Goal: Task Accomplishment & Management: Use online tool/utility

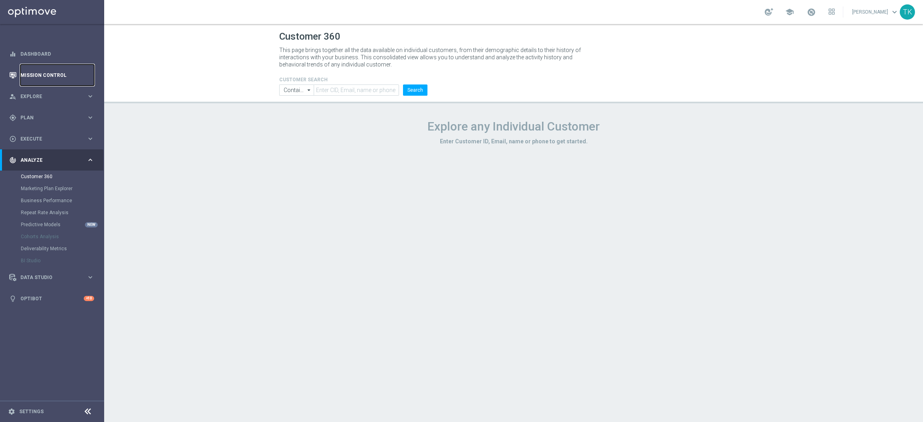
click at [31, 75] on link "Mission Control" at bounding box center [57, 75] width 74 height 21
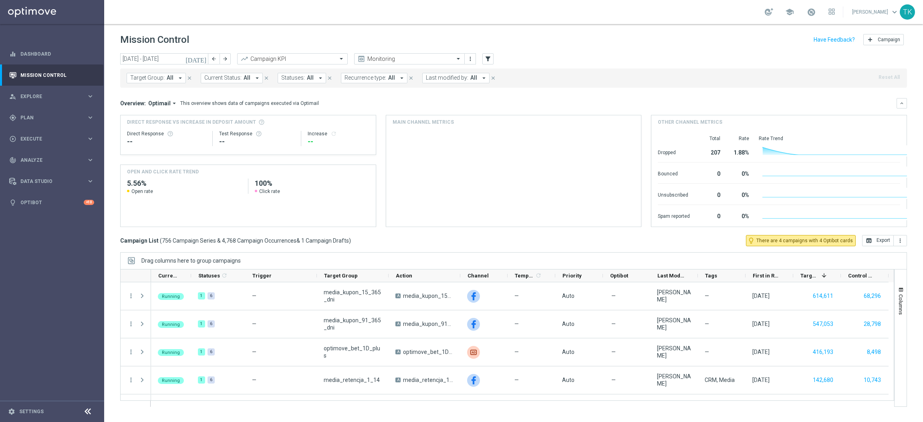
click at [145, 79] on span "Target Group:" at bounding box center [147, 78] width 34 height 7
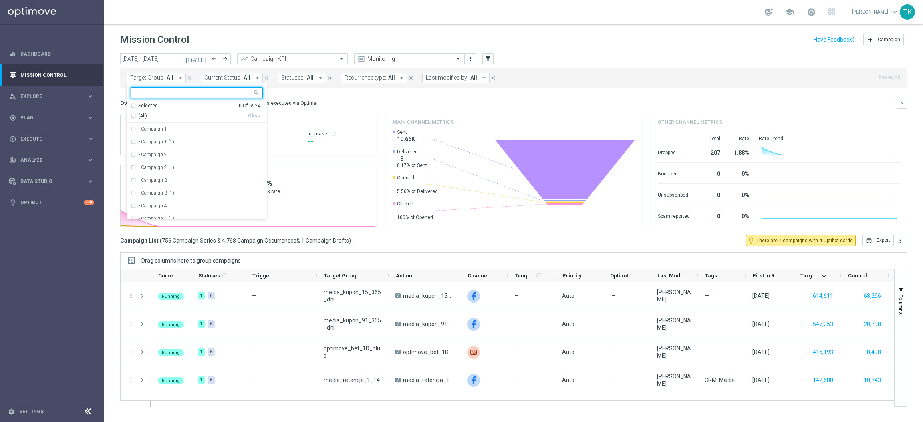
click at [143, 92] on input "text" at bounding box center [193, 93] width 117 height 7
click at [181, 131] on label "REACQ_ALL_TARGET_OFFER_POWROT LIG_150825" at bounding box center [195, 129] width 113 height 5
type input "REACQ_ALL_TARGET_OFFER_POWROT LIG_150825"
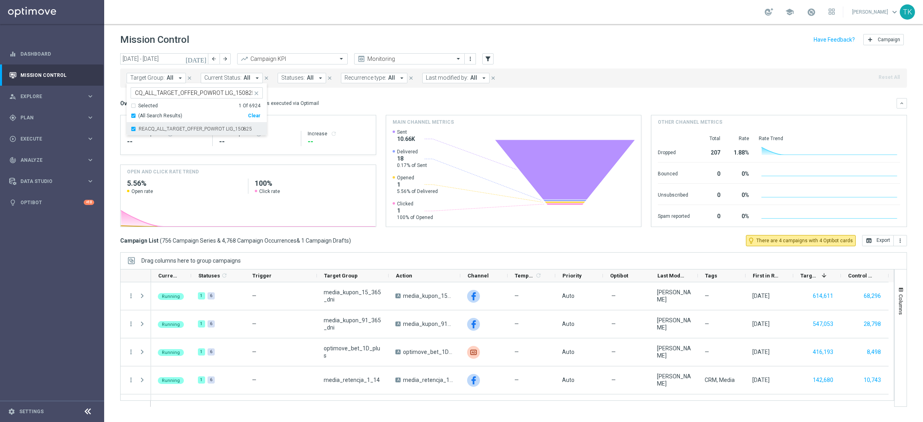
scroll to position [0, 0]
click at [108, 89] on div "[DATE] [DATE] - [DATE] arrow_back arrow_forward Campaign KPI trending_up Monito…" at bounding box center [513, 234] width 819 height 362
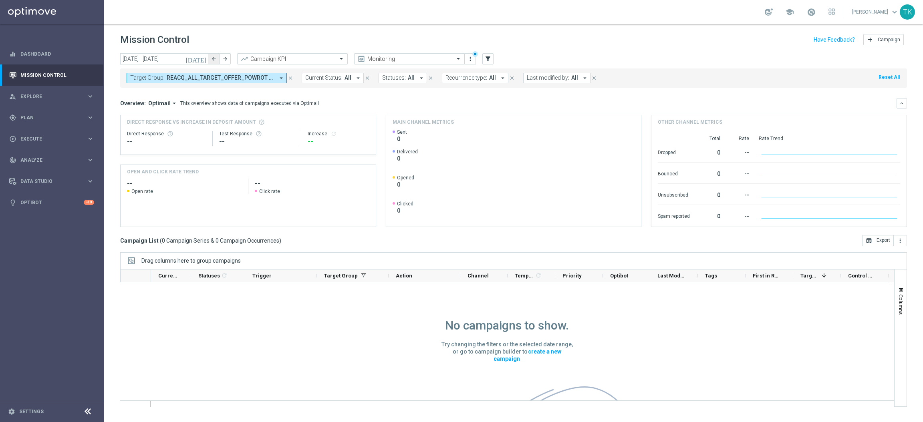
click at [214, 61] on icon "arrow_back" at bounding box center [214, 59] width 6 height 6
type input "[DATE] - [DATE]"
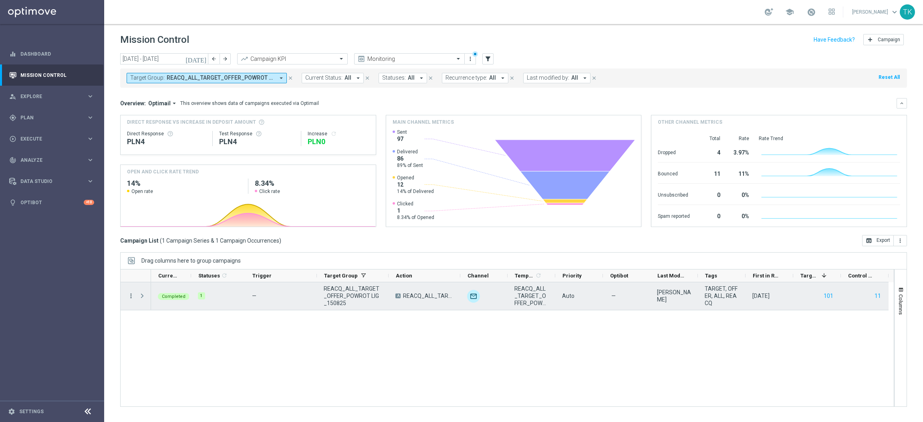
click at [130, 281] on icon "more_vert" at bounding box center [130, 295] width 7 height 7
click at [170, 281] on span "Campaign Metrics" at bounding box center [168, 313] width 42 height 6
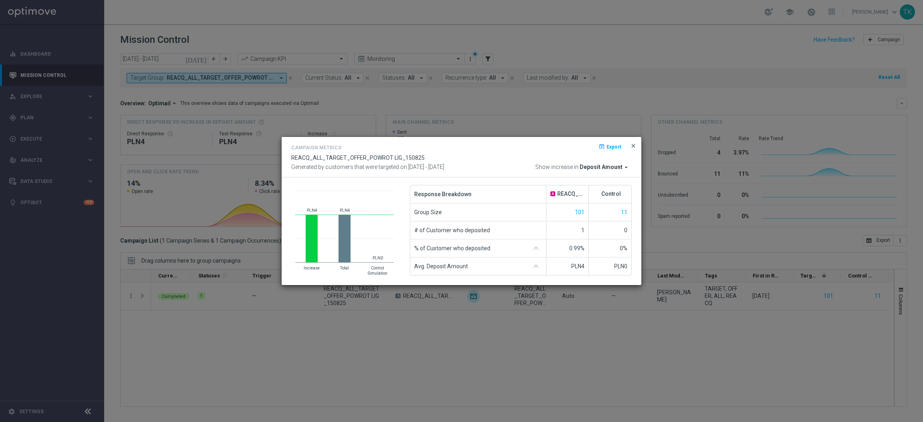
click at [615, 147] on span "close" at bounding box center [633, 146] width 6 height 6
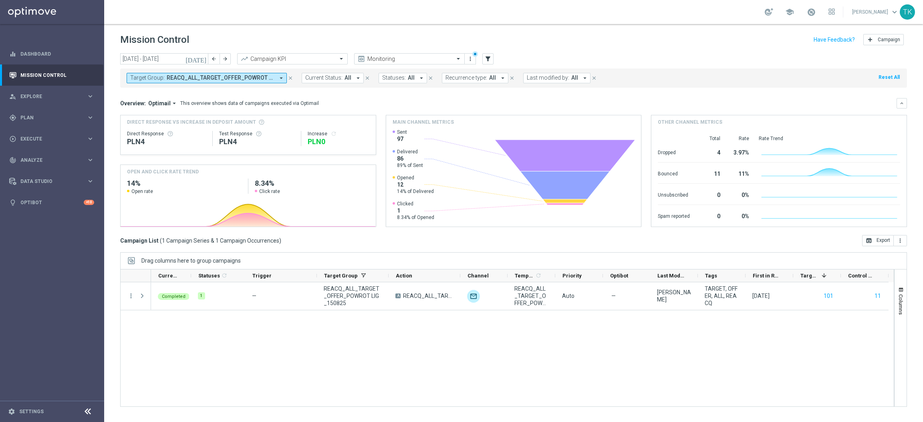
click at [222, 76] on span "REACQ_ALL_TARGET_OFFER_POWROT LIG_150825" at bounding box center [221, 78] width 108 height 7
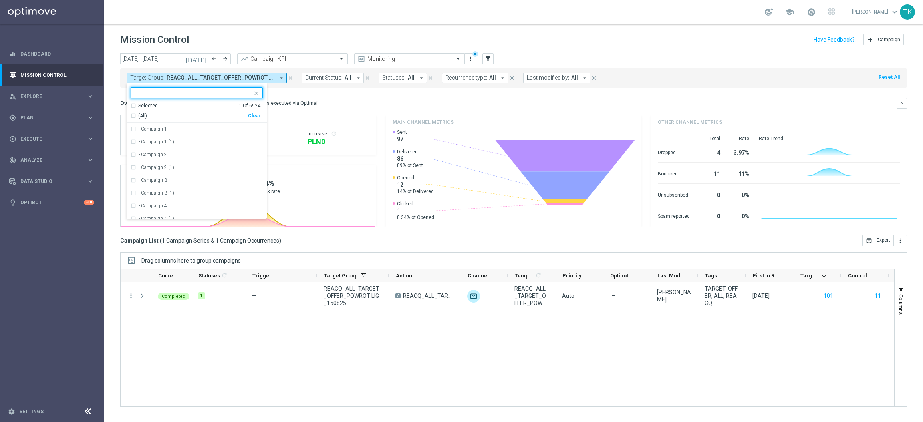
click at [0, 0] on div "Clear" at bounding box center [0, 0] width 0 height 0
click at [194, 93] on input "text" at bounding box center [193, 93] width 117 height 7
paste input "E_ALL_TARGET_OFFER_POWROT LIG_150825"
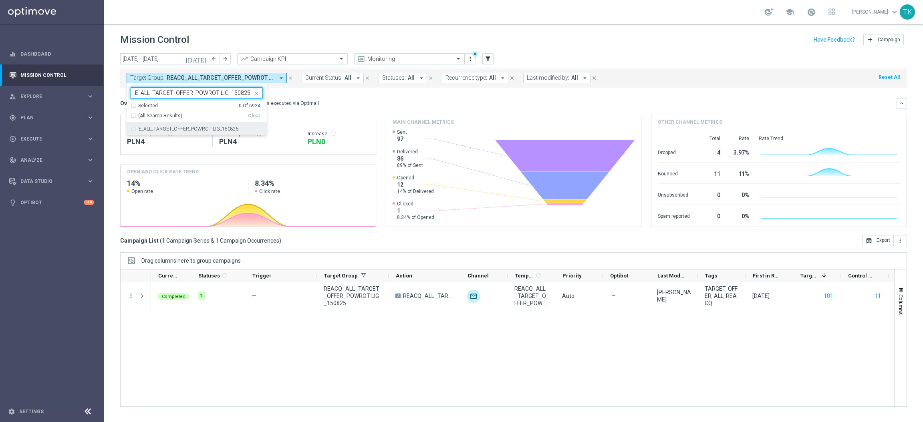
click at [181, 129] on label "E_ALL_TARGET_OFFER_POWROT LIG_150825" at bounding box center [189, 129] width 100 height 5
type input "E_ALL_TARGET_OFFER_POWROT LIG_150825"
click at [115, 98] on div "[DATE] [DATE] - [DATE] arrow_back arrow_forward Campaign KPI trending_up Monito…" at bounding box center [513, 234] width 819 height 362
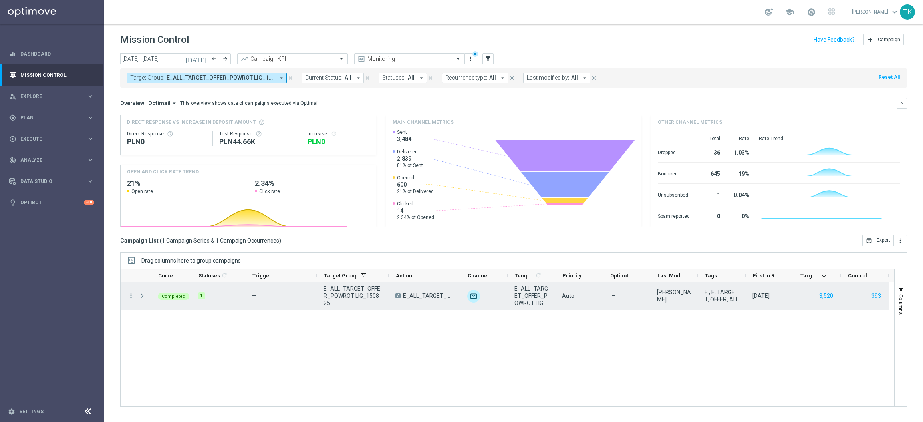
click at [129, 281] on overflow-menu "more_vert" at bounding box center [130, 296] width 7 height 6
click at [129, 281] on icon "more_vert" at bounding box center [130, 295] width 7 height 7
click at [170, 281] on div "show_chart Campaign Metrics" at bounding box center [180, 312] width 90 height 11
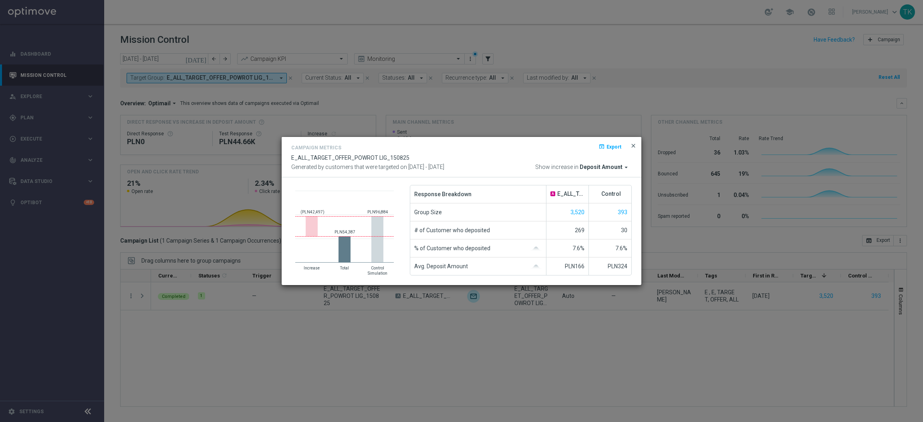
click at [615, 148] on span "close" at bounding box center [633, 146] width 6 height 6
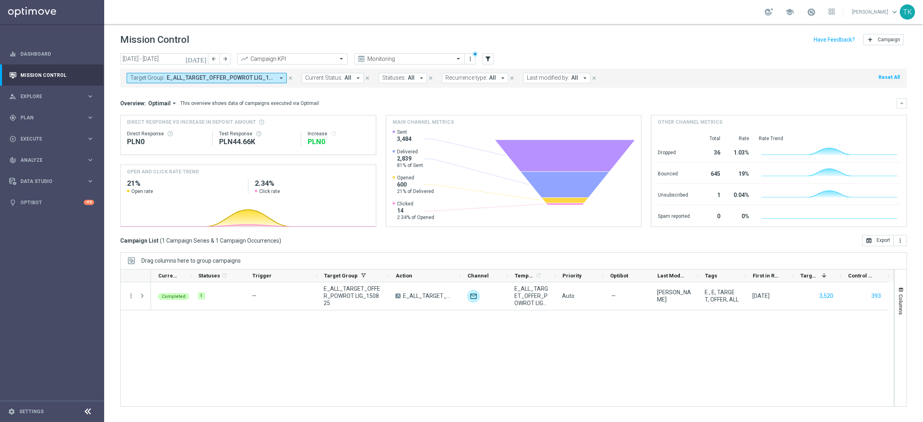
click at [198, 79] on span "E_ALL_TARGET_OFFER_POWROT LIG_150825" at bounding box center [221, 78] width 108 height 7
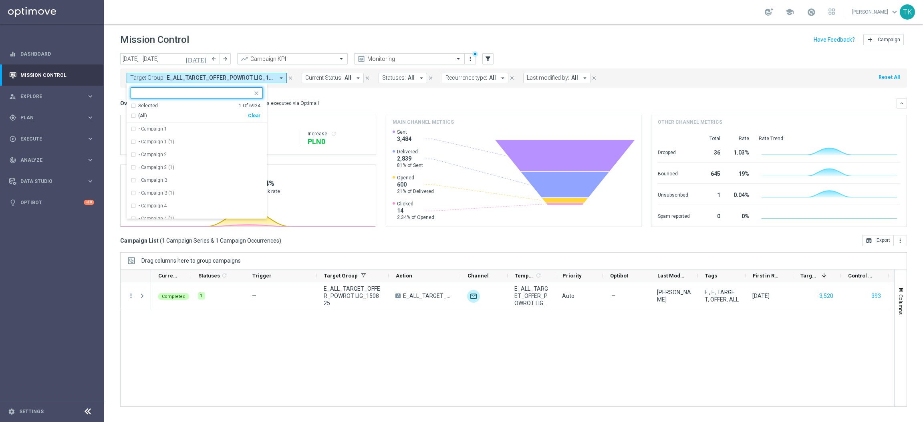
click at [0, 0] on div "Clear" at bounding box center [0, 0] width 0 height 0
click at [146, 91] on input "text" at bounding box center [193, 93] width 117 height 7
paste input "E_ALL_TARGET_OFFER PLANSZA I CASHBACK REM_150825"
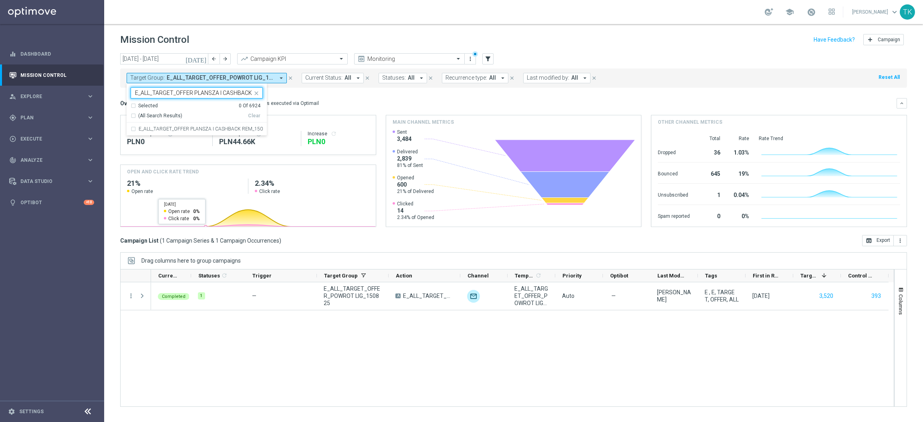
scroll to position [0, 32]
click at [165, 129] on label "E_ALL_TARGET_OFFER PLANSZA I CASHBACK REM_150825" at bounding box center [201, 129] width 124 height 5
type input "E_ALL_TARGET_OFFER PLANSZA I CASHBACK REM_150825"
click at [111, 91] on div "[DATE] [DATE] - [DATE] arrow_back arrow_forward Campaign KPI trending_up Monito…" at bounding box center [513, 234] width 819 height 362
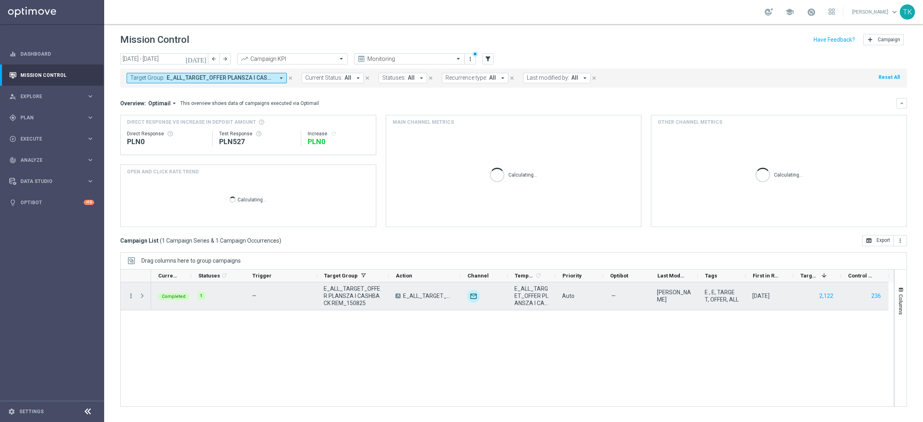
click at [129, 281] on icon "more_vert" at bounding box center [130, 295] width 7 height 7
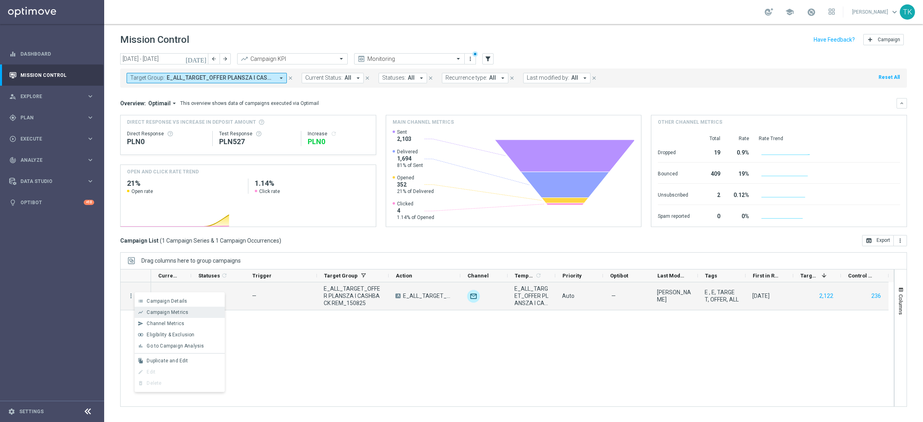
click at [161, 281] on span "Campaign Metrics" at bounding box center [168, 313] width 42 height 6
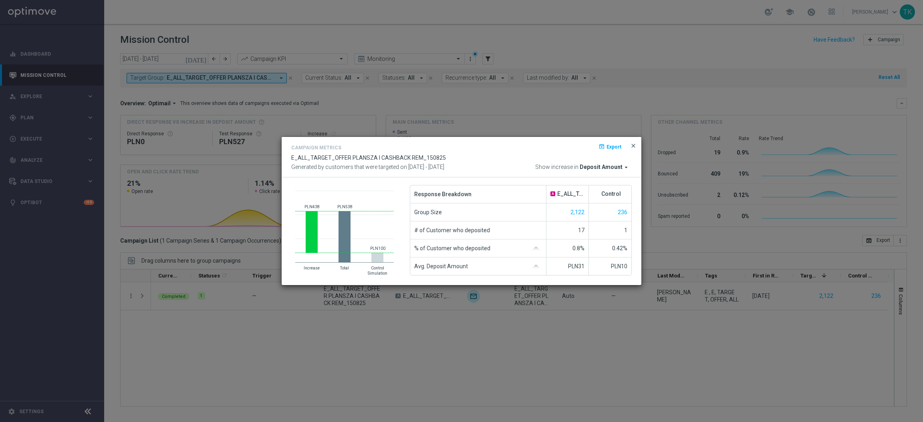
click at [615, 147] on span "close" at bounding box center [633, 146] width 6 height 6
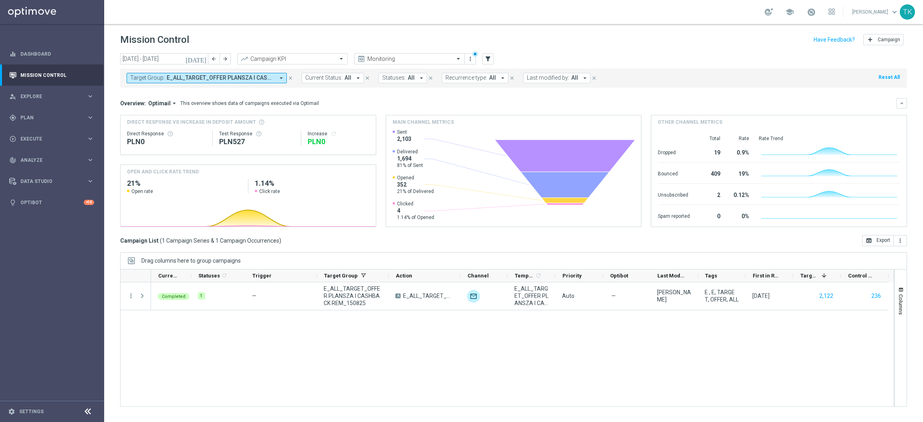
click at [209, 79] on span "E_ALL_TARGET_OFFER PLANSZA I CASHBACK REM_150825" at bounding box center [221, 78] width 108 height 7
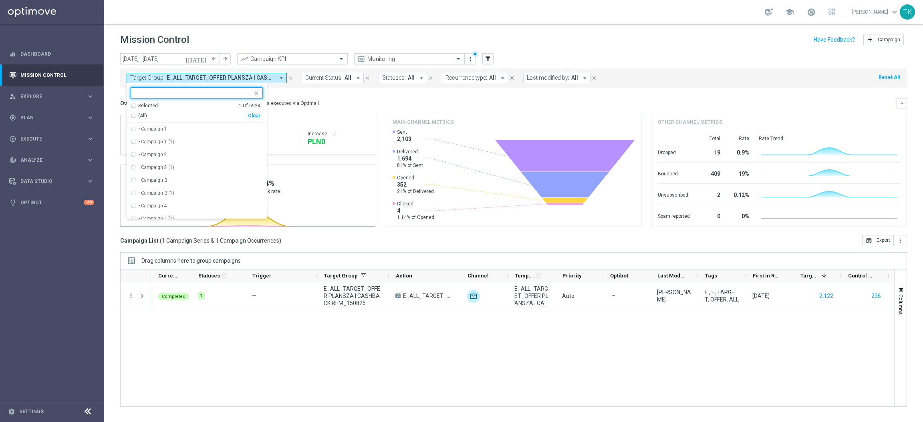
drag, startPoint x: 255, startPoint y: 117, endPoint x: 208, endPoint y: 114, distance: 47.8
click at [0, 0] on div "Clear" at bounding box center [0, 0] width 0 height 0
click at [151, 93] on input "text" at bounding box center [193, 93] width 117 height 7
paste input "E_ALL_TARGET_ZBR_1DEPO 100 PLN PREV MONTH_140825"
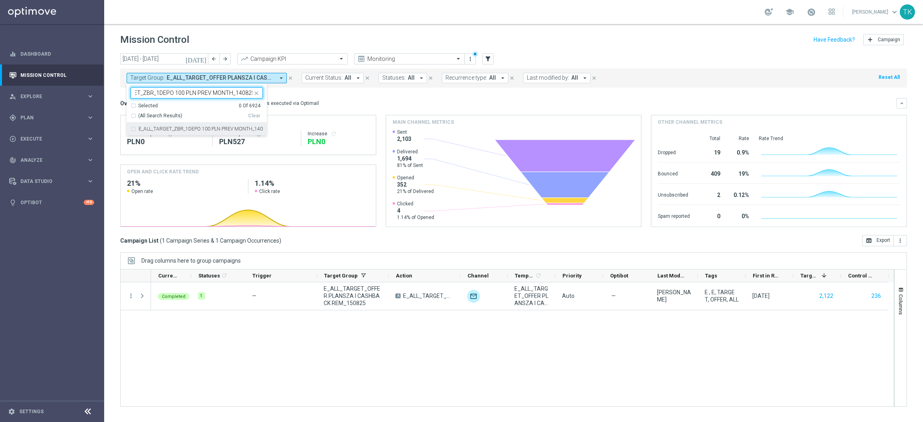
click at [147, 130] on label "E_ALL_TARGET_ZBR_1DEPO 100 PLN PREV MONTH_140825" at bounding box center [201, 129] width 124 height 5
type input "E_ALL_TARGET_ZBR_1DEPO 100 PLN PREV MONTH_140825"
click at [113, 93] on div "[DATE] [DATE] - [DATE] arrow_back arrow_forward Campaign KPI trending_up Monito…" at bounding box center [513, 234] width 819 height 362
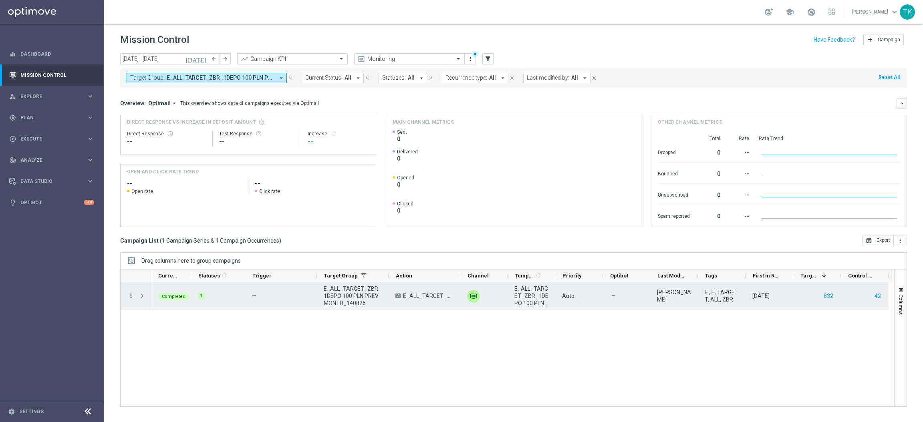
click at [131, 281] on icon "more_vert" at bounding box center [130, 295] width 7 height 7
click at [172, 281] on span "Campaign Metrics" at bounding box center [168, 313] width 42 height 6
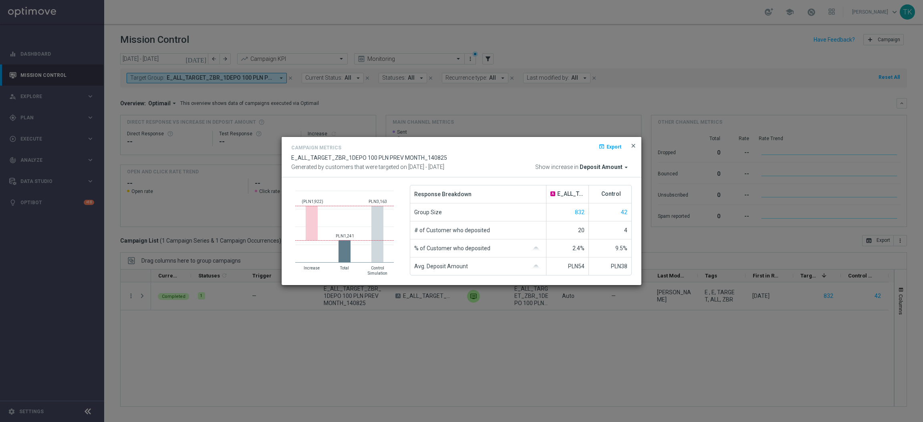
click at [615, 144] on span "close" at bounding box center [633, 146] width 6 height 6
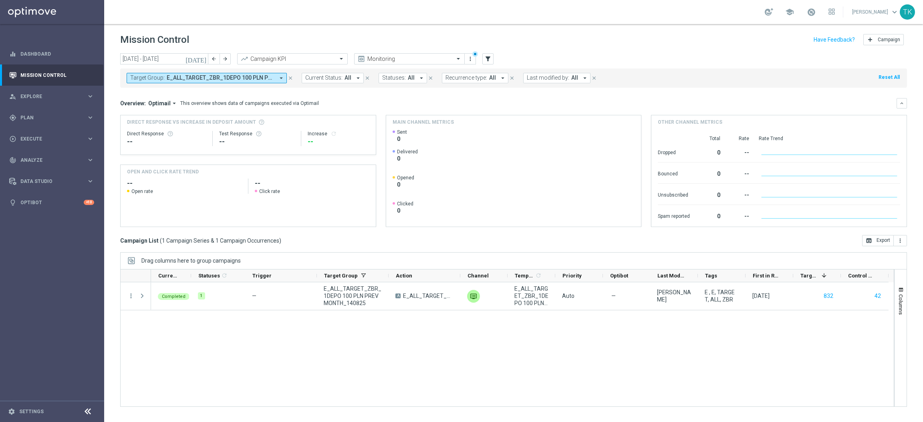
click at [229, 76] on span "E_ALL_TARGET_ZBR_1DEPO 100 PLN PREV MONTH_140825" at bounding box center [221, 78] width 108 height 7
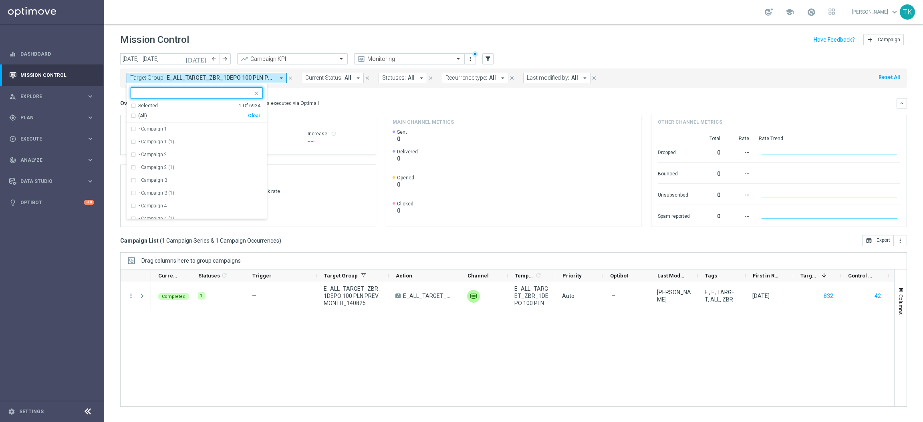
click at [0, 0] on div "Clear" at bounding box center [0, 0] width 0 height 0
click at [153, 92] on input "text" at bounding box center [193, 93] width 117 height 7
paste input "E_ALL_TARGET_ZBR_2DEPO 100 PLN PREV MONTH_140825"
click at [159, 131] on label "E_ALL_TARGET_ZBR_2DEPO 100 PLN PREV MONTH_140825" at bounding box center [201, 129] width 124 height 5
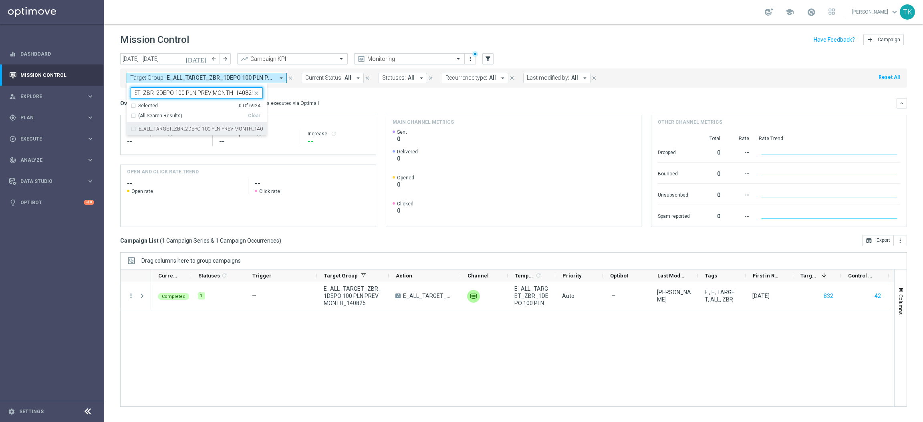
type input "E_ALL_TARGET_ZBR_2DEPO 100 PLN PREV MONTH_140825"
click at [112, 112] on div "[DATE] [DATE] - [DATE] arrow_back arrow_forward Campaign KPI trending_up Monito…" at bounding box center [513, 234] width 819 height 362
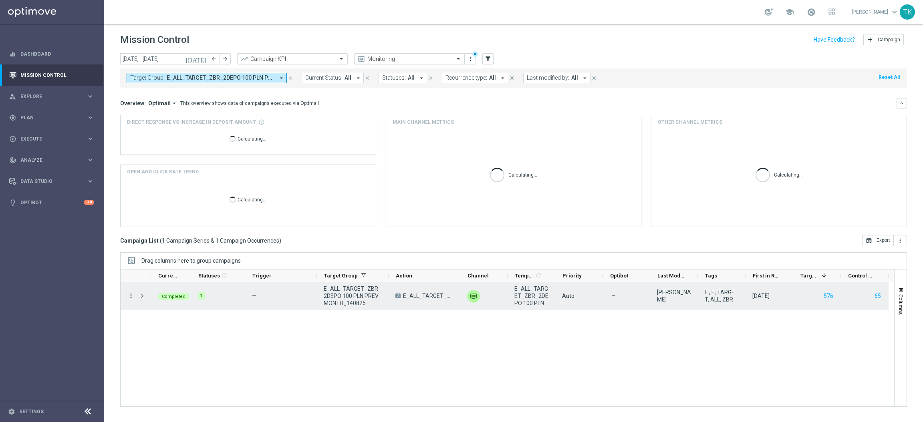
click at [129, 281] on icon "more_vert" at bounding box center [130, 295] width 7 height 7
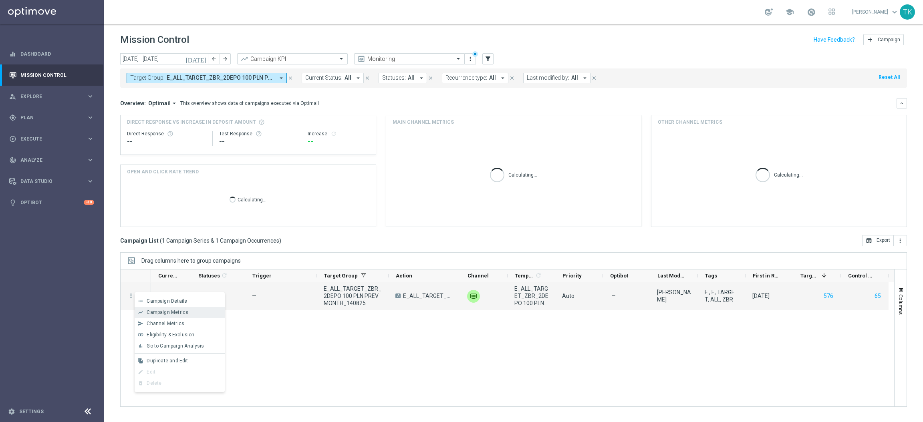
click at [170, 281] on span "Campaign Metrics" at bounding box center [168, 313] width 42 height 6
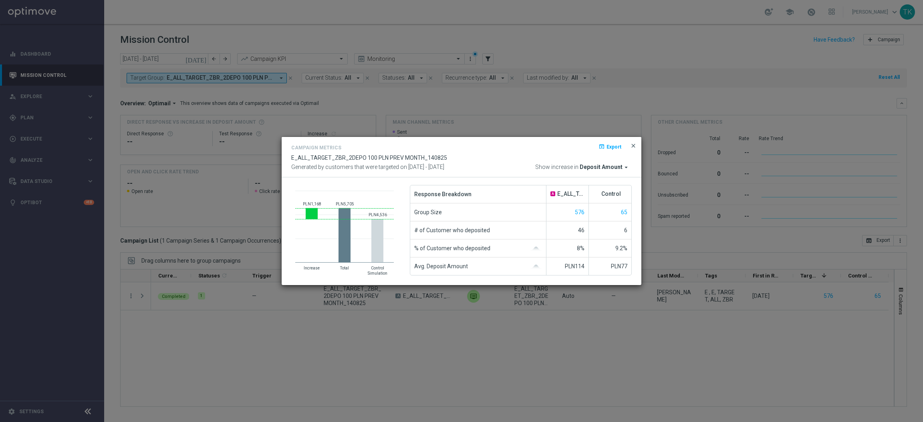
click at [615, 144] on span "close" at bounding box center [633, 146] width 6 height 6
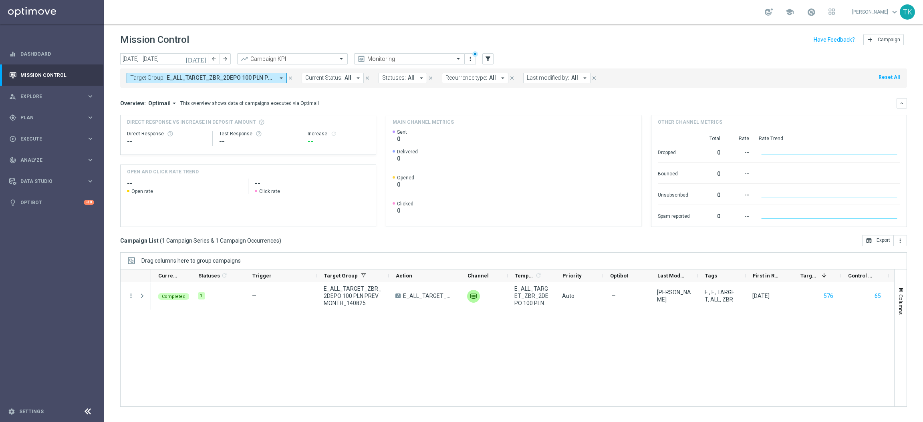
click at [208, 79] on span "E_ALL_TARGET_ZBR_2DEPO 100 PLN PREV MONTH_140825" at bounding box center [221, 78] width 108 height 7
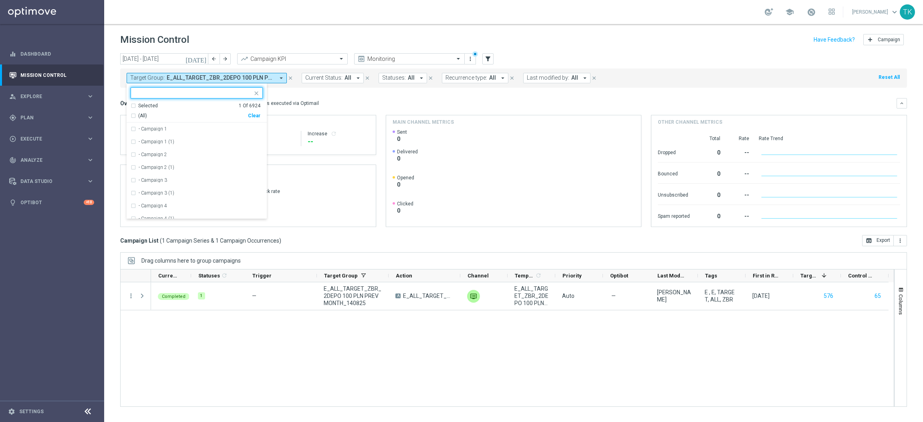
click at [0, 0] on div "Clear" at bounding box center [0, 0] width 0 height 0
click at [152, 86] on div "Selected 0 Of 6924 (All) Clear - Campaign 1 - Campaign 1 (1) - Campaign 2 - Cam…" at bounding box center [197, 151] width 140 height 136
click at [148, 90] on input "text" at bounding box center [193, 93] width 117 height 7
paste input "E_ALL_TARGET_DEPO_3DEPO 25 DO 200 PREV MONTH_140825"
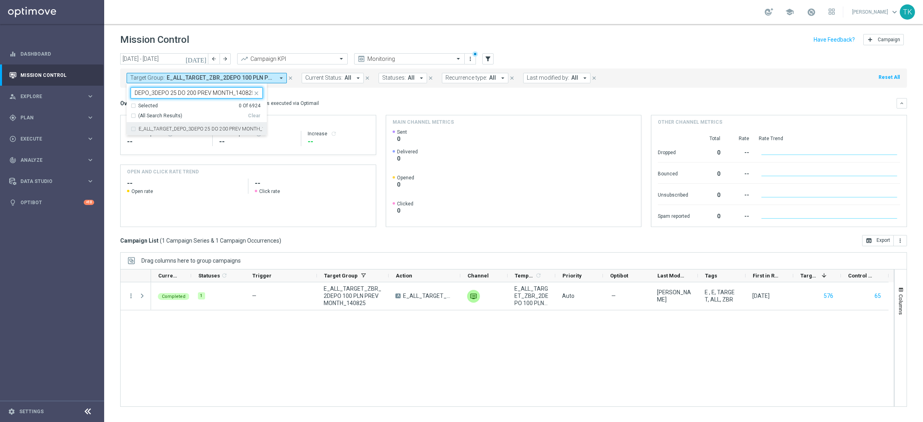
click at [141, 131] on label "E_ALL_TARGET_DEPO_3DEPO 25 DO 200 PREV MONTH_140825" at bounding box center [201, 129] width 124 height 5
type input "E_ALL_TARGET_DEPO_3DEPO 25 DO 200 PREV MONTH_140825"
click at [117, 103] on div "[DATE] [DATE] - [DATE] arrow_back arrow_forward Campaign KPI trending_up Monito…" at bounding box center [513, 234] width 819 height 362
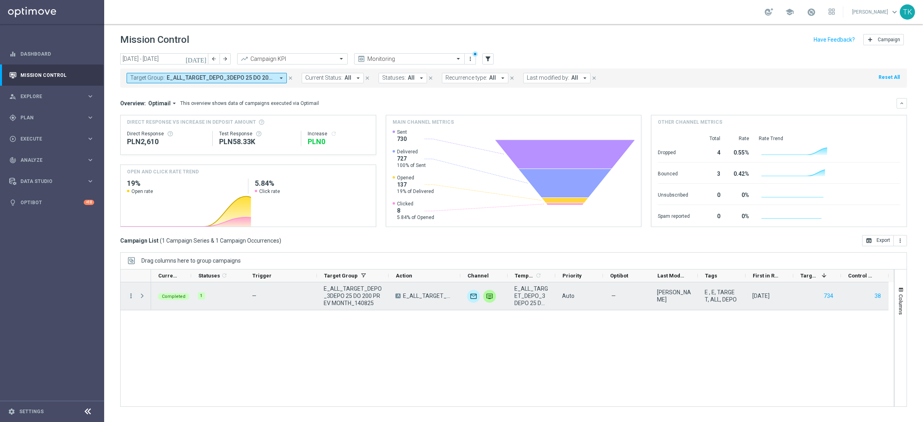
click at [129, 281] on icon "more_vert" at bounding box center [130, 295] width 7 height 7
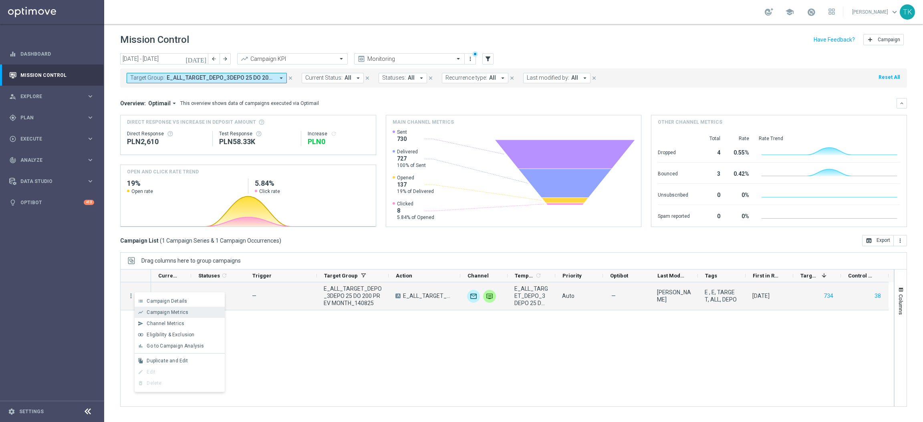
click at [157, 281] on span "Campaign Metrics" at bounding box center [168, 313] width 42 height 6
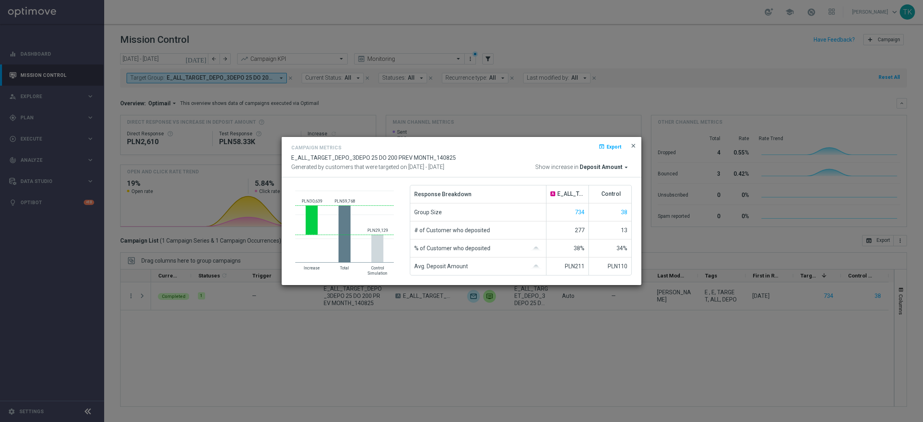
click at [615, 144] on span "close" at bounding box center [633, 146] width 6 height 6
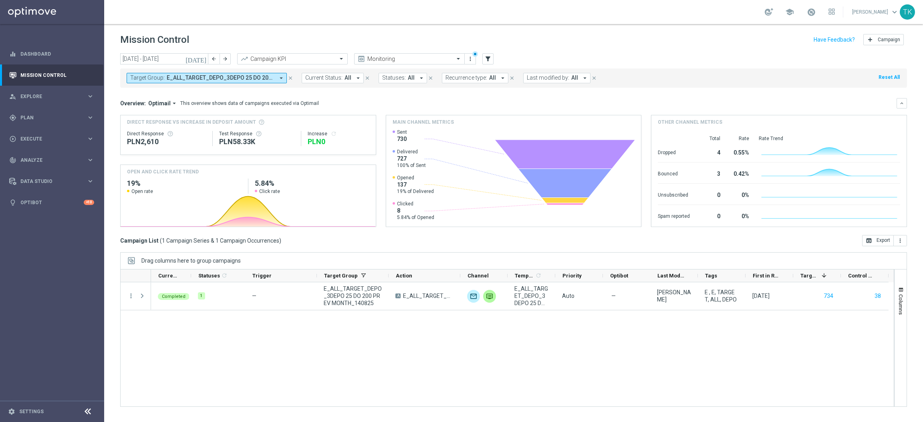
click at [175, 78] on span "E_ALL_TARGET_DEPO_3DEPO 25 DO 200 PREV MONTH_140825" at bounding box center [221, 78] width 108 height 7
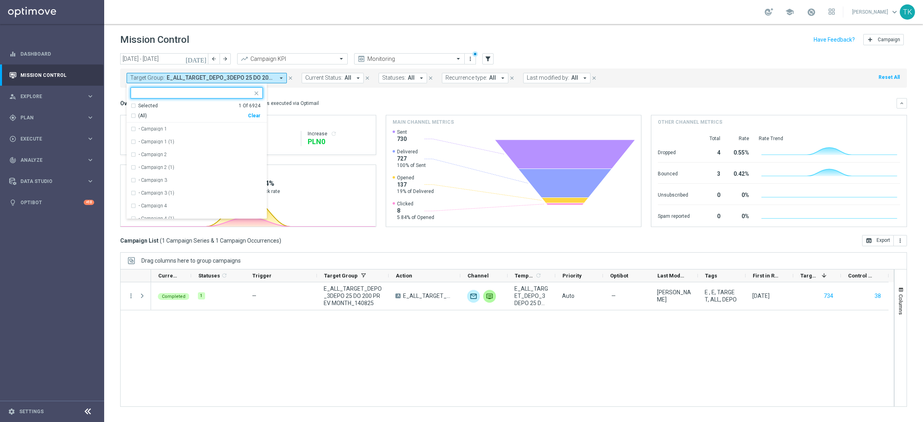
click at [0, 0] on div "Clear" at bounding box center [0, 0] width 0 height 0
click at [153, 90] on input "text" at bounding box center [193, 93] width 117 height 7
paste input "E_ALL_TARGET_OBROT_20 do 100 KOSZULKI_140825"
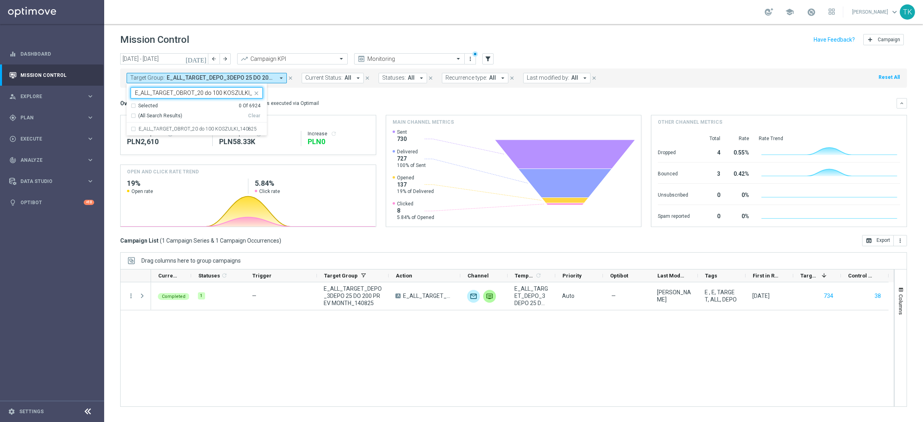
scroll to position [0, 16]
click at [146, 129] on label "E_ALL_TARGET_OBROT_20 do 100 KOSZULKI_140825" at bounding box center [198, 129] width 118 height 5
type input "E_ALL_TARGET_OBROT_20 do 100 KOSZULKI_140825"
click at [113, 99] on div "[DATE] [DATE] - [DATE] arrow_back arrow_forward Campaign KPI trending_up Monito…" at bounding box center [513, 234] width 819 height 362
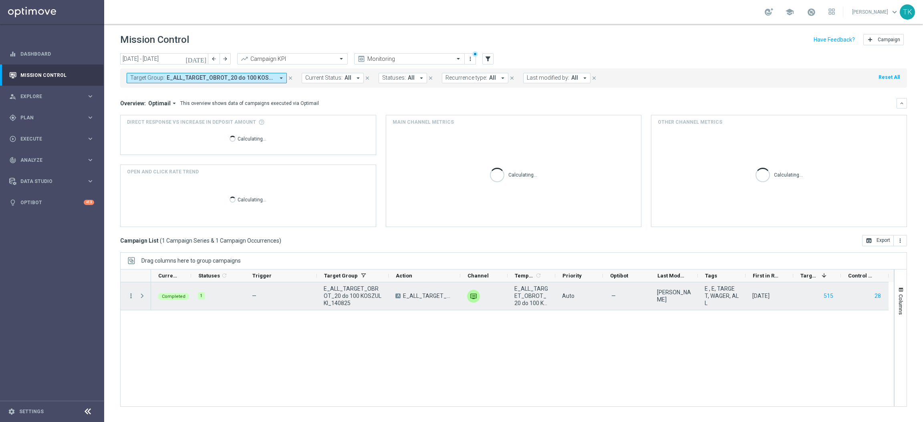
click at [129, 281] on icon "more_vert" at bounding box center [130, 295] width 7 height 7
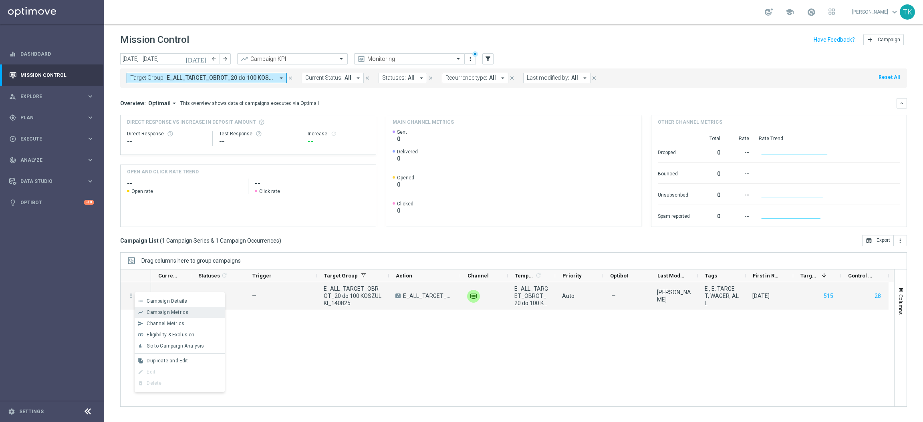
click at [191, 281] on div "Campaign Metrics" at bounding box center [184, 313] width 75 height 6
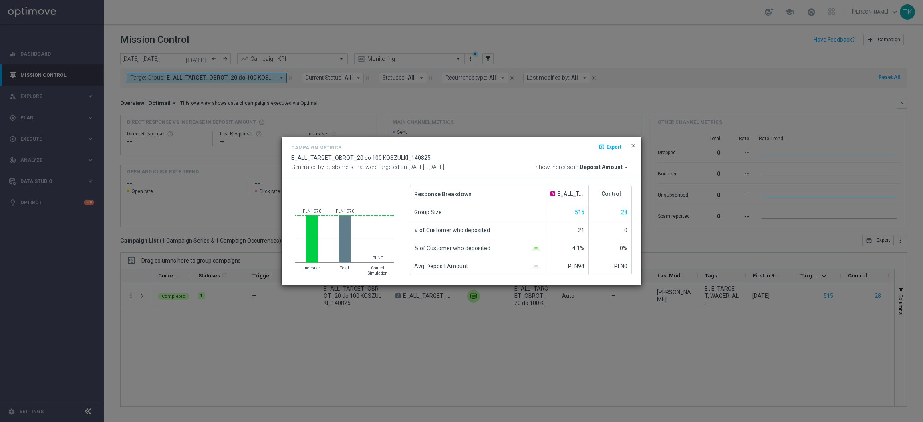
click at [615, 145] on span "close" at bounding box center [633, 146] width 6 height 6
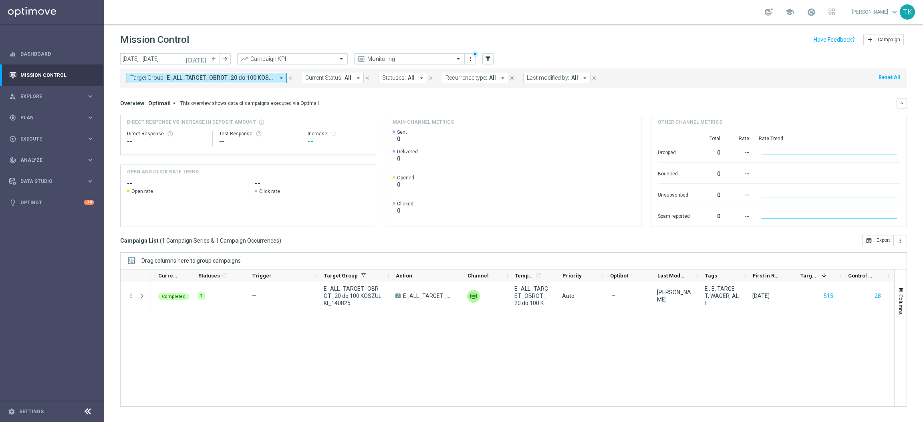
click at [232, 78] on span "E_ALL_TARGET_OBROT_20 do 100 KOSZULKI_140825" at bounding box center [221, 78] width 108 height 7
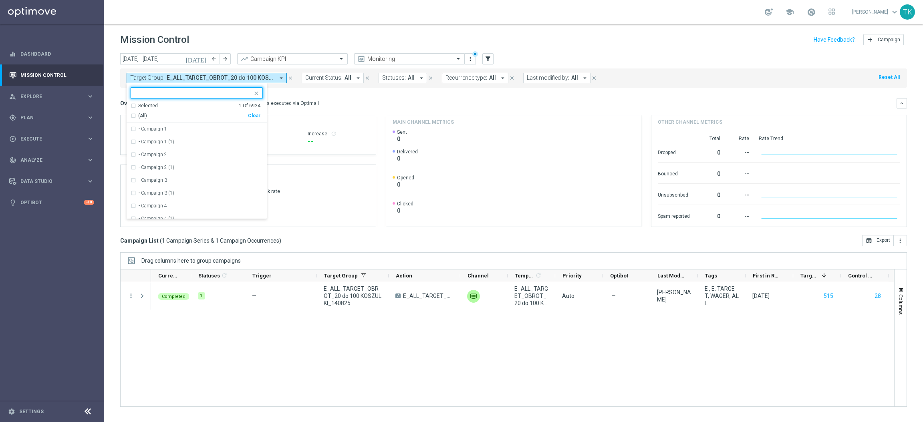
click at [0, 0] on div "Clear" at bounding box center [0, 0] width 0 height 0
click at [177, 87] on div "Selected 0 Of 6924 (All) Clear - Campaign 1 - Campaign 1 (1) - Campaign 2 - Cam…" at bounding box center [197, 151] width 140 height 136
click at [162, 96] on input "text" at bounding box center [193, 93] width 117 height 7
paste input "E_ALL_AUTO_DEPO_SILVER_EVIP_REA_50 do 500 PLN_WEEKLY"
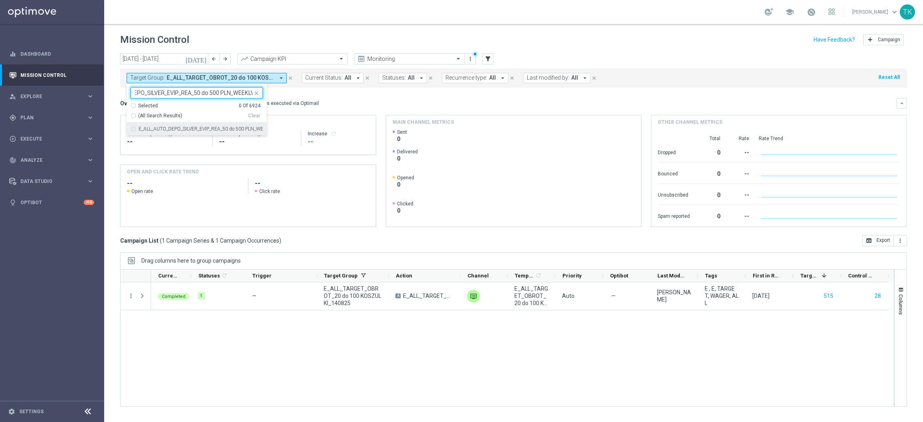
click at [153, 124] on div "E_ALL_AUTO_DEPO_SILVER_EVIP_REA_50 do 500 PLN_WEEKLY" at bounding box center [197, 129] width 132 height 13
type input "E_ALL_AUTO_DEPO_SILVER_EVIP_REA_50 do 500 PLN_WEEKLY"
click at [113, 95] on div "[DATE] [DATE] - [DATE] arrow_back arrow_forward Campaign KPI trending_up Monito…" at bounding box center [513, 234] width 819 height 362
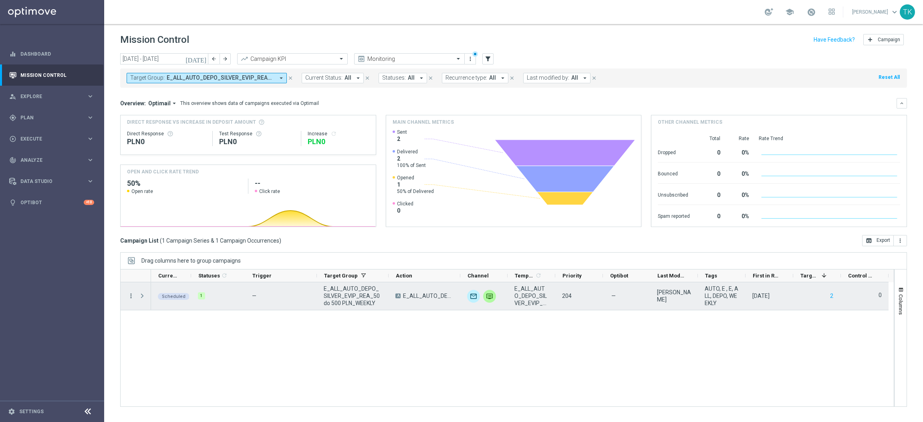
click at [131, 281] on icon "more_vert" at bounding box center [130, 295] width 7 height 7
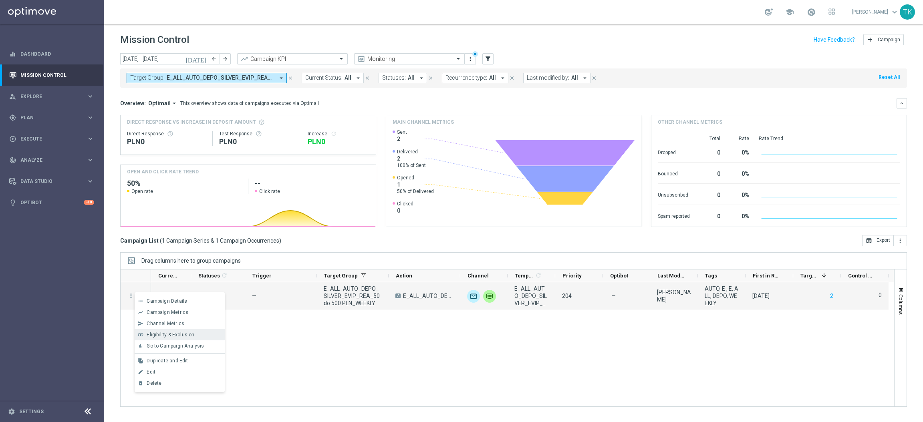
click at [172, 281] on span "Eligibility & Exclusion" at bounding box center [171, 335] width 48 height 6
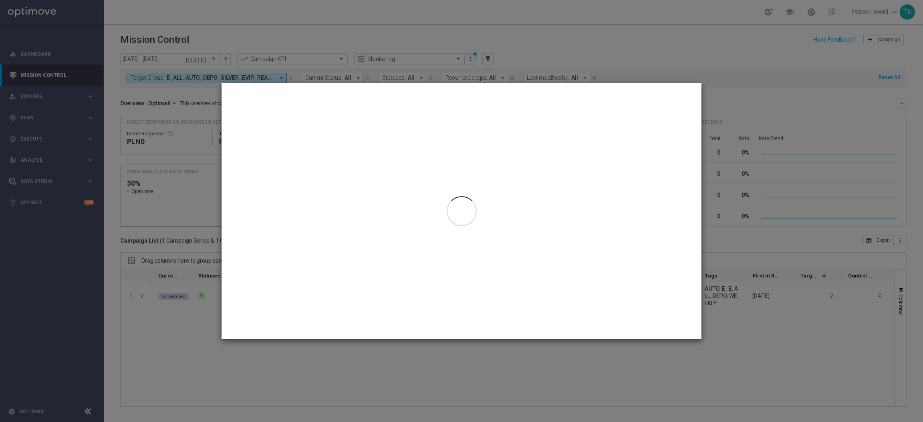
type input "[DATE] - [DATE]"
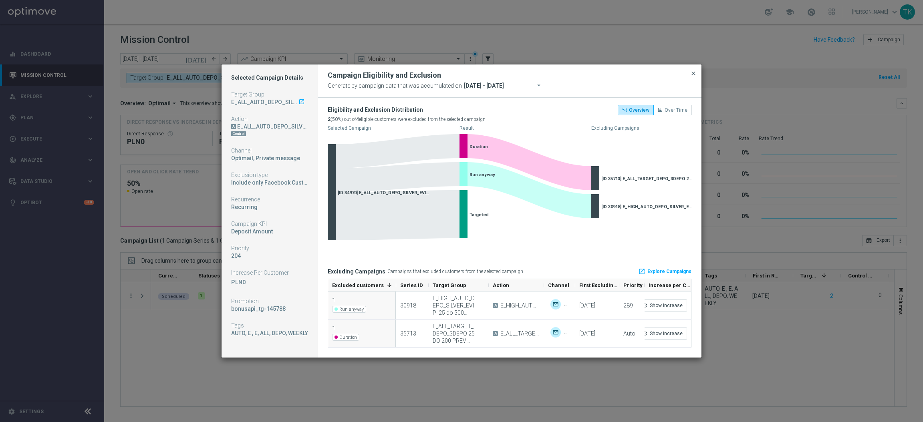
click at [615, 71] on span "close" at bounding box center [693, 73] width 6 height 6
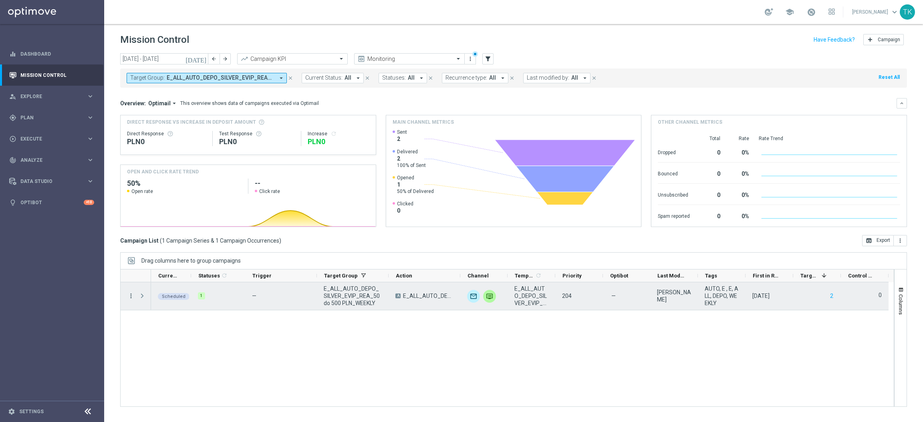
click at [129, 281] on icon "more_vert" at bounding box center [130, 295] width 7 height 7
click at [175, 281] on span "Campaign Metrics" at bounding box center [168, 313] width 42 height 6
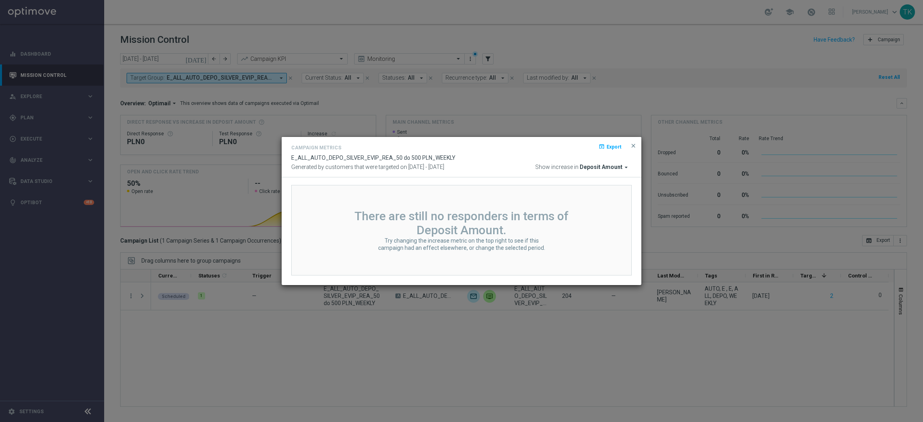
click at [615, 141] on button "close" at bounding box center [633, 146] width 8 height 10
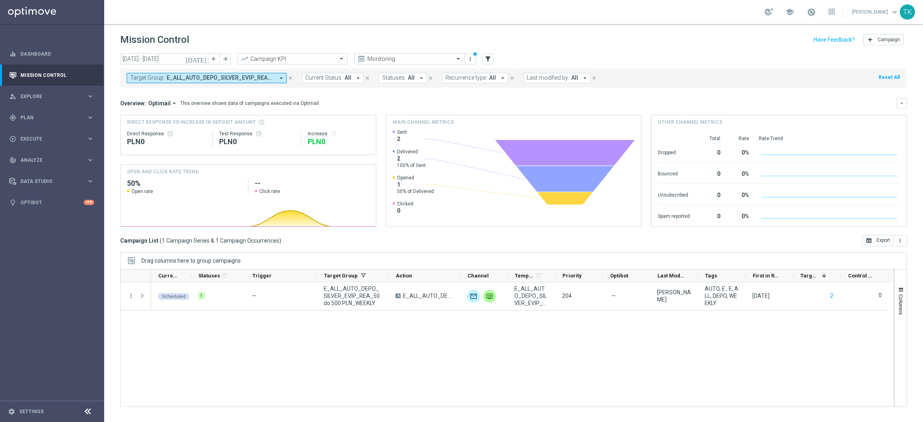
click at [241, 82] on button "Target Group: E_ALL_AUTO_DEPO_SILVER_EVIP_REA_50 do 500 PLN_WEEKLY arrow_drop_d…" at bounding box center [207, 78] width 160 height 10
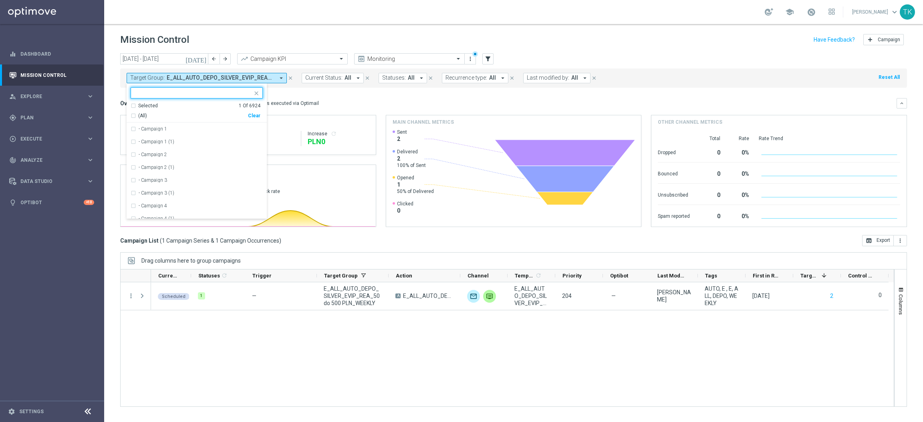
click at [0, 0] on div "Clear" at bounding box center [0, 0] width 0 height 0
click at [167, 95] on input "text" at bounding box center [193, 93] width 117 height 7
paste input "E_ALL_AUTO_DEPO_GOLD_EVIP_REA_50 do 1000 PLN_WEEKLY"
click at [151, 131] on label "E_ALL_AUTO_DEPO_GOLD_EVIP_REA_50 do 1000 PLN_WEEKLY" at bounding box center [201, 129] width 124 height 5
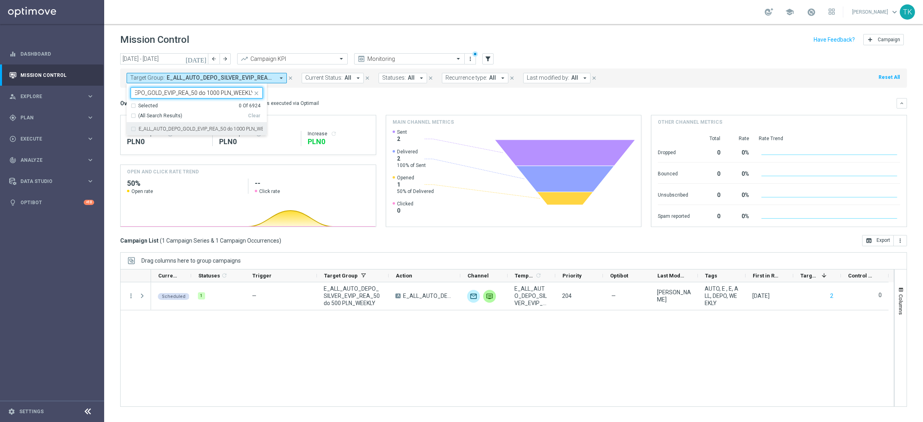
type input "E_ALL_AUTO_DEPO_GOLD_EVIP_REA_50 do 1000 PLN_WEEKLY"
click at [112, 97] on div "[DATE] [DATE] - [DATE] arrow_back arrow_forward Campaign KPI trending_up Monito…" at bounding box center [513, 234] width 819 height 362
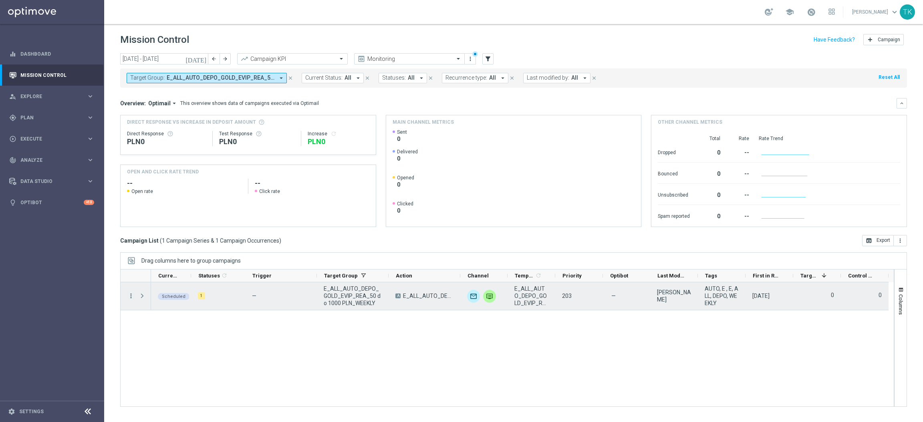
click at [133, 281] on icon "more_vert" at bounding box center [130, 295] width 7 height 7
click at [160, 281] on span "Campaign Metrics" at bounding box center [168, 313] width 42 height 6
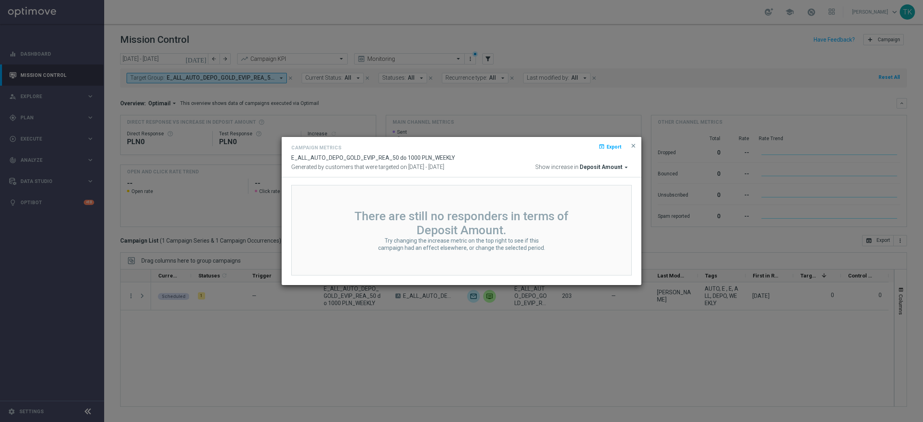
click at [615, 141] on button "close" at bounding box center [633, 146] width 8 height 10
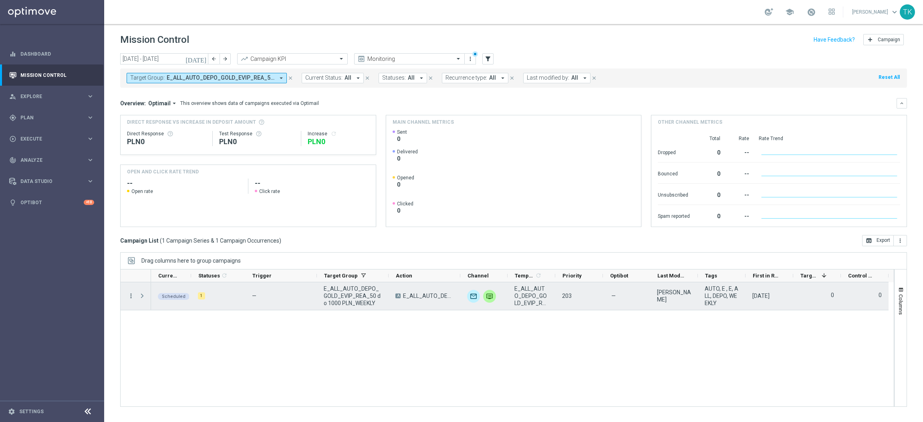
click at [131, 281] on icon "more_vert" at bounding box center [130, 295] width 7 height 7
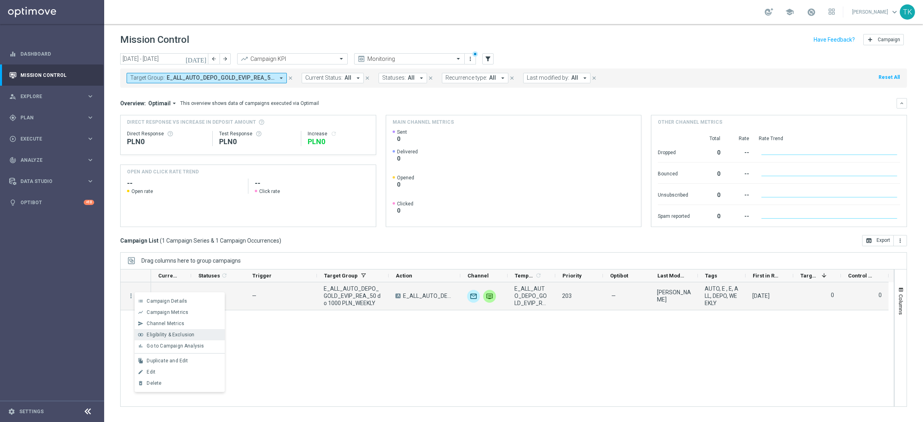
click at [176, 281] on span "Eligibility & Exclusion" at bounding box center [171, 335] width 48 height 6
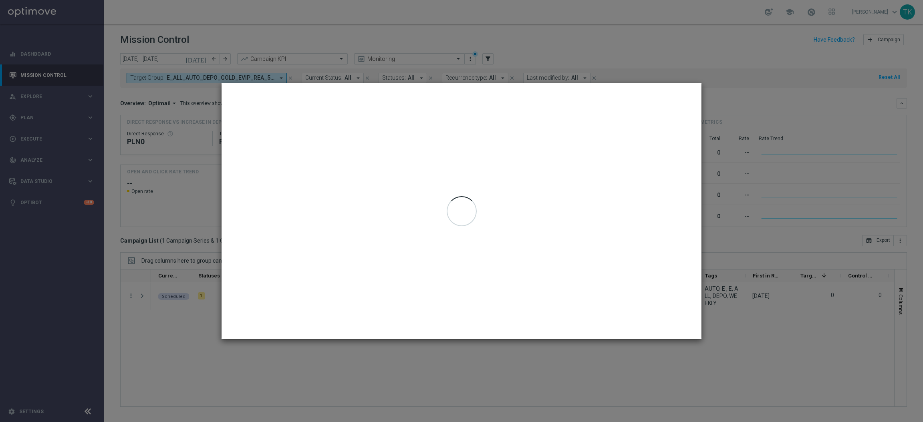
type input "[DATE] - [DATE]"
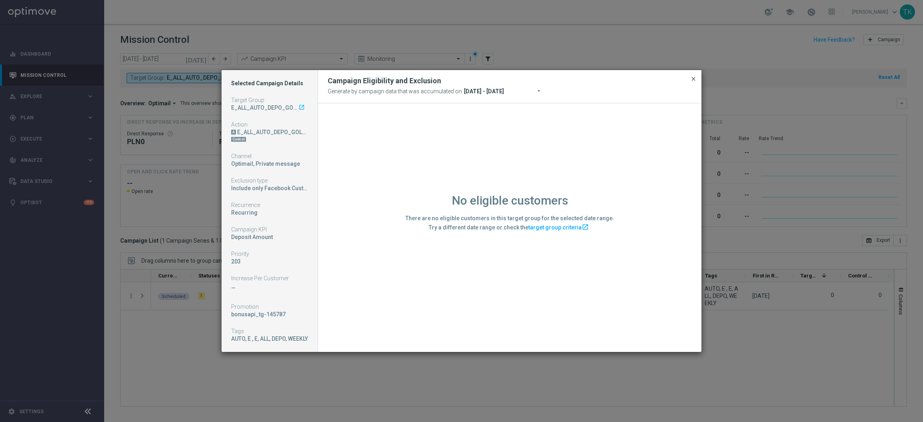
click at [615, 77] on span "close" at bounding box center [693, 79] width 6 height 6
